Goal: Task Accomplishment & Management: Use online tool/utility

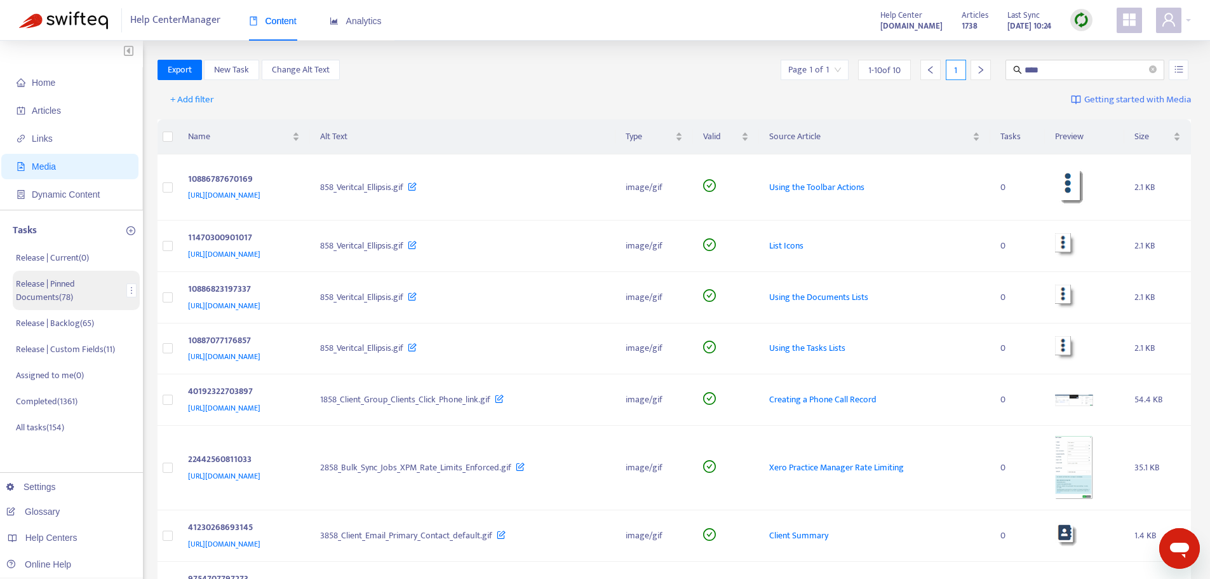
click at [60, 289] on p "Release | Pinned Documents ( 78 )" at bounding box center [69, 290] width 106 height 27
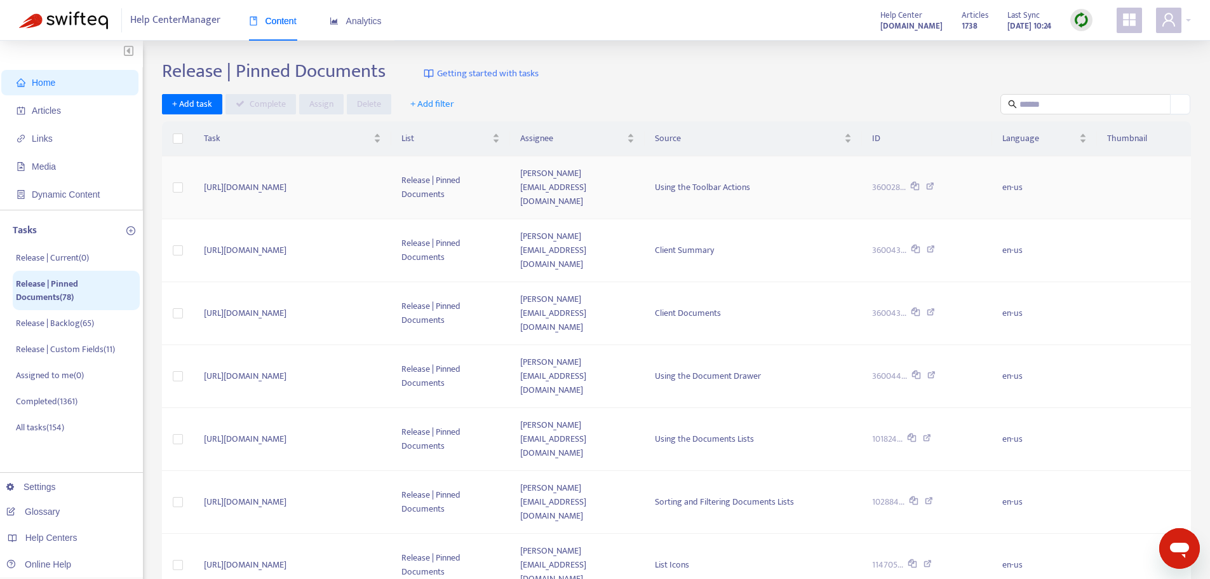
click at [862, 190] on td "Using the Toolbar Actions" at bounding box center [753, 187] width 217 height 63
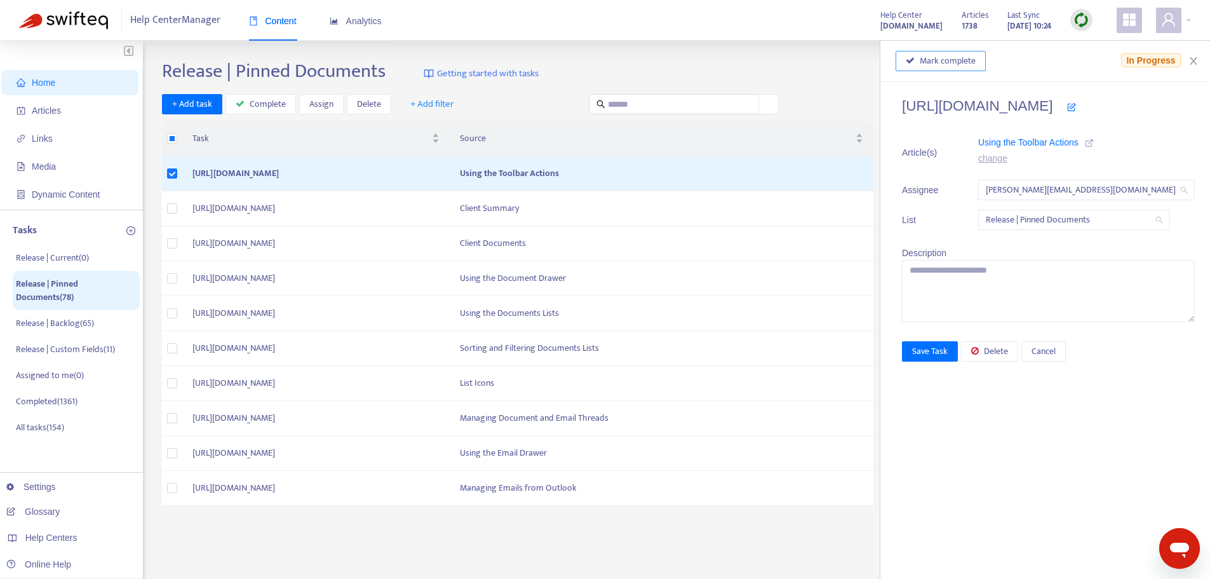
click at [938, 65] on span "Mark complete" at bounding box center [948, 61] width 56 height 14
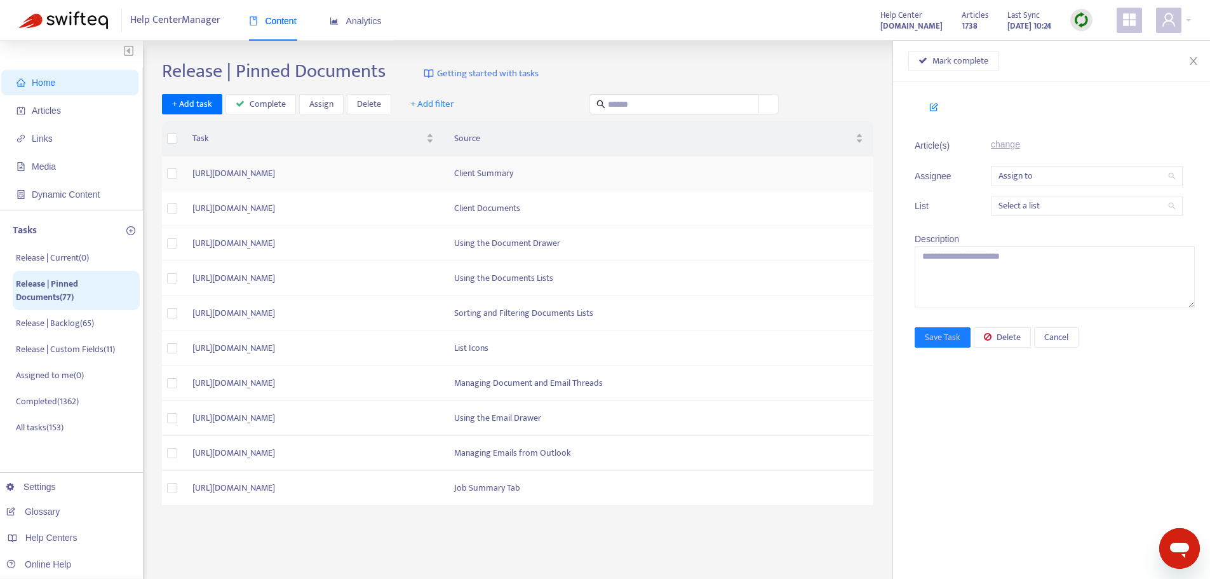
click at [718, 177] on td "Client Summary" at bounding box center [659, 173] width 430 height 35
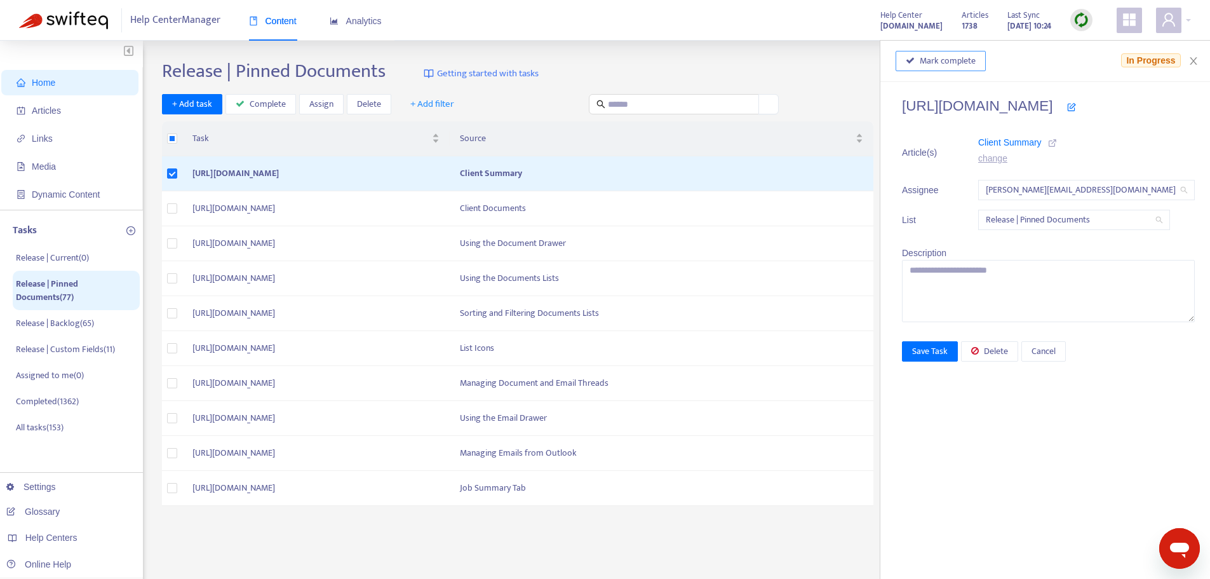
click at [896, 63] on button "Mark complete" at bounding box center [941, 61] width 90 height 20
